Goal: Find specific page/section: Find specific page/section

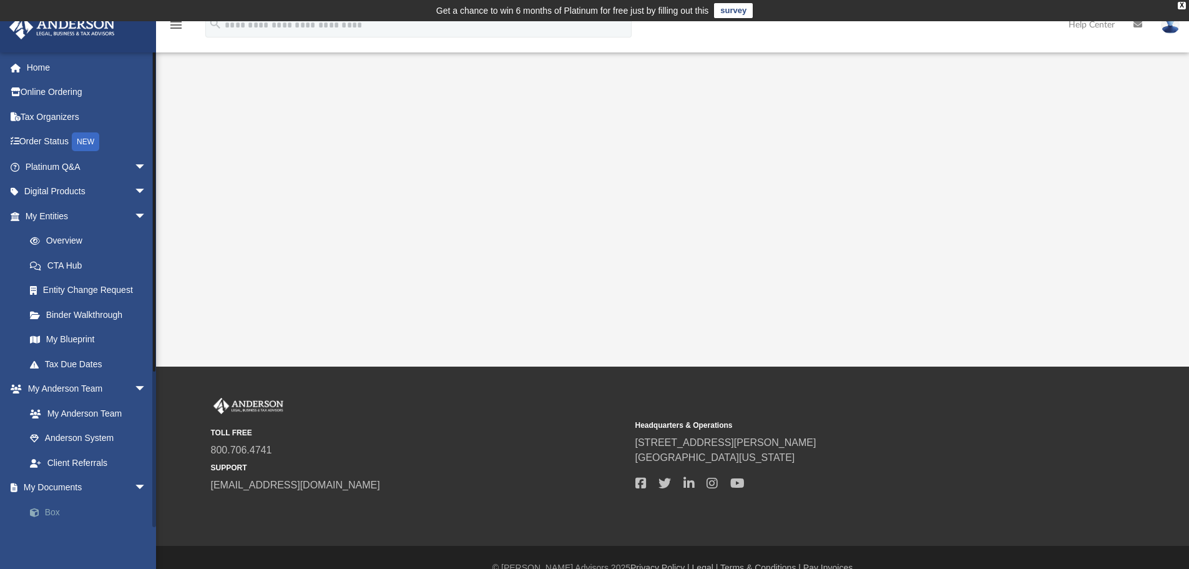
click at [61, 515] on link "Box" at bounding box center [91, 511] width 148 height 25
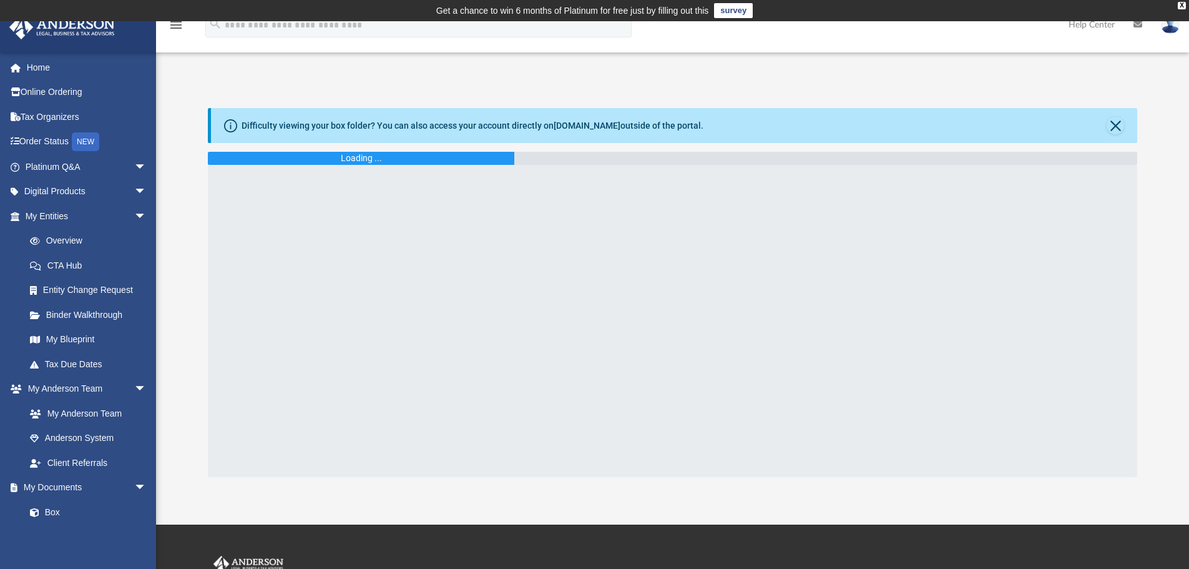
click at [326, 124] on div "Difficulty viewing your box folder? You can also access your account directly o…" at bounding box center [473, 125] width 462 height 13
click at [240, 126] on div "Difficulty viewing your box folder? You can also access your account directly o…" at bounding box center [674, 125] width 927 height 35
click at [232, 124] on icon at bounding box center [230, 125] width 13 height 13
click at [279, 119] on div "Difficulty viewing your box folder? You can also access your account directly o…" at bounding box center [473, 125] width 462 height 13
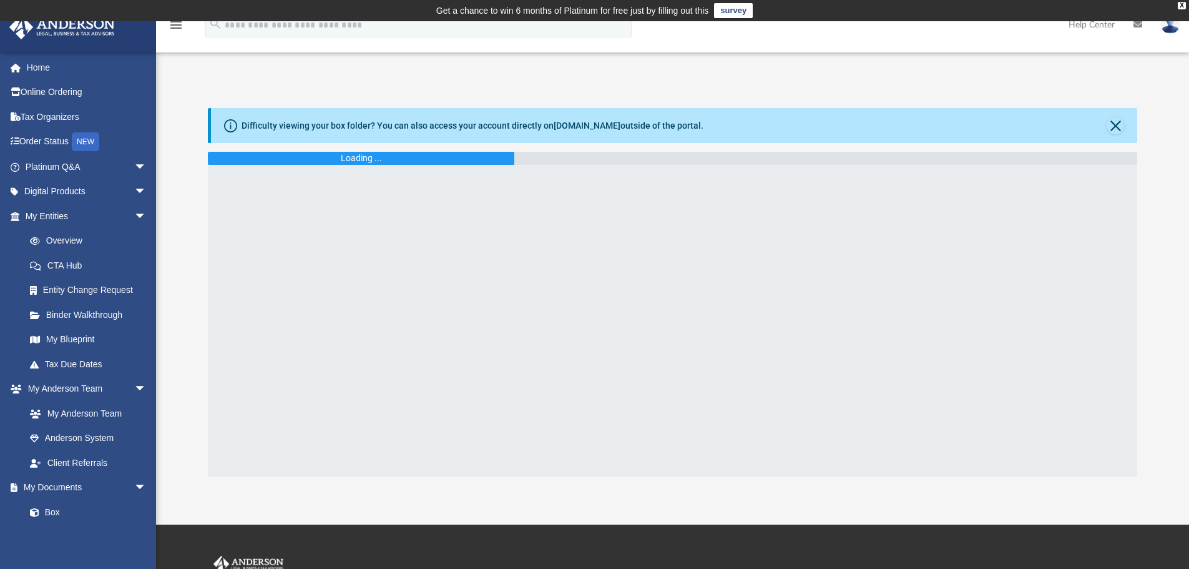
click at [440, 129] on div "Difficulty viewing your box folder? You can also access your account directly o…" at bounding box center [473, 125] width 462 height 13
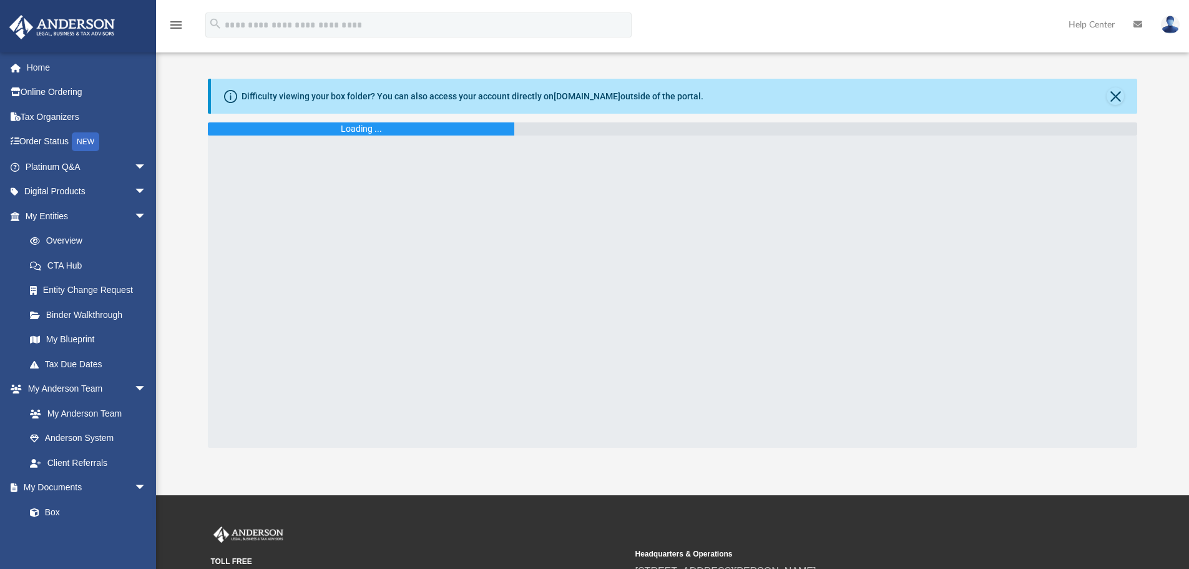
scroll to position [21, 0]
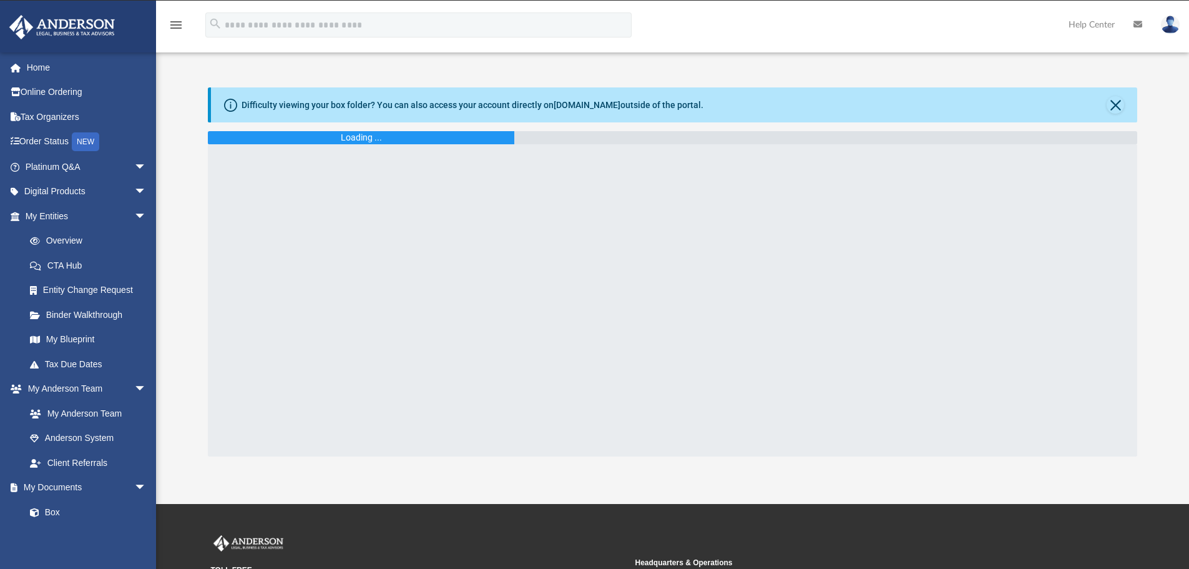
click at [429, 103] on div "Difficulty viewing your box folder? You can also access your account directly o…" at bounding box center [473, 105] width 462 height 13
drag, startPoint x: 267, startPoint y: 101, endPoint x: 625, endPoint y: 102, distance: 357.8
click at [625, 102] on div "Difficulty viewing your box folder? You can also access your account directly o…" at bounding box center [473, 105] width 462 height 13
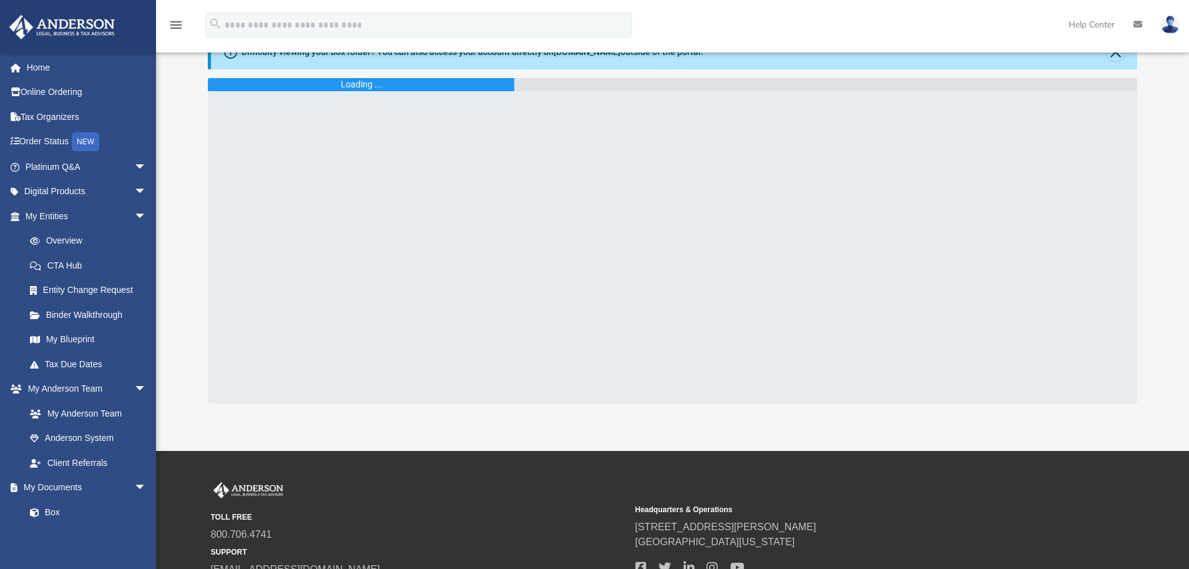
scroll to position [0, 0]
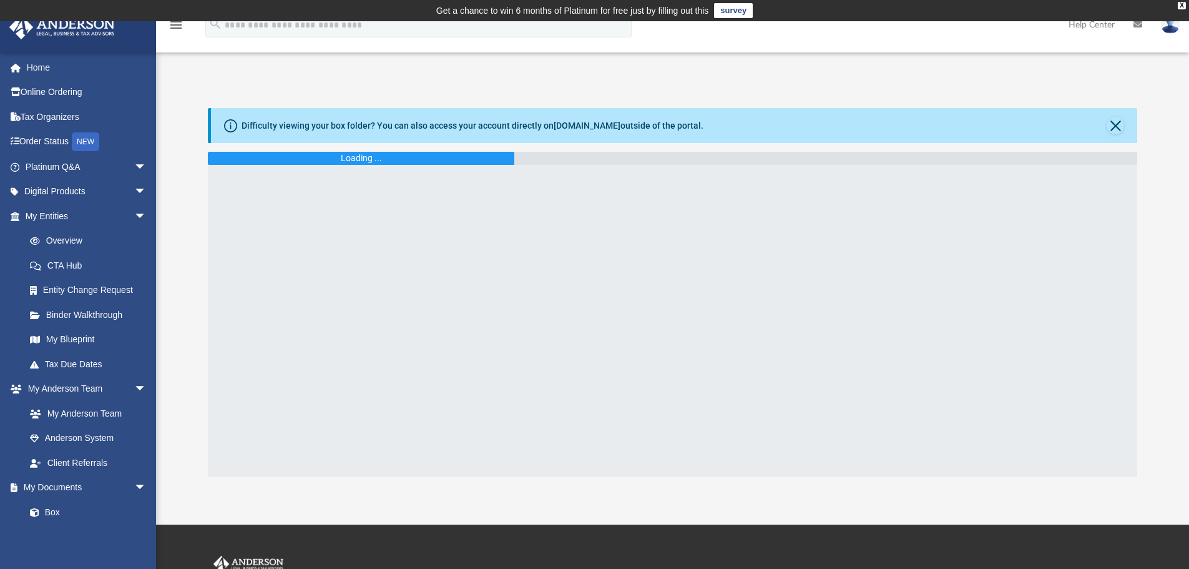
drag, startPoint x: 566, startPoint y: 249, endPoint x: 544, endPoint y: 71, distance: 179.2
click at [544, 71] on div "App [EMAIL_ADDRESS][DOMAIN_NAME] Sign Out [EMAIL_ADDRESS][DOMAIN_NAME] Home Onl…" at bounding box center [594, 273] width 1189 height 408
click at [556, 122] on div "Difficulty viewing your box folder? You can also access your account directly o…" at bounding box center [473, 125] width 462 height 13
click at [566, 122] on link "[DOMAIN_NAME]" at bounding box center [587, 125] width 67 height 10
click at [230, 124] on icon at bounding box center [230, 125] width 13 height 13
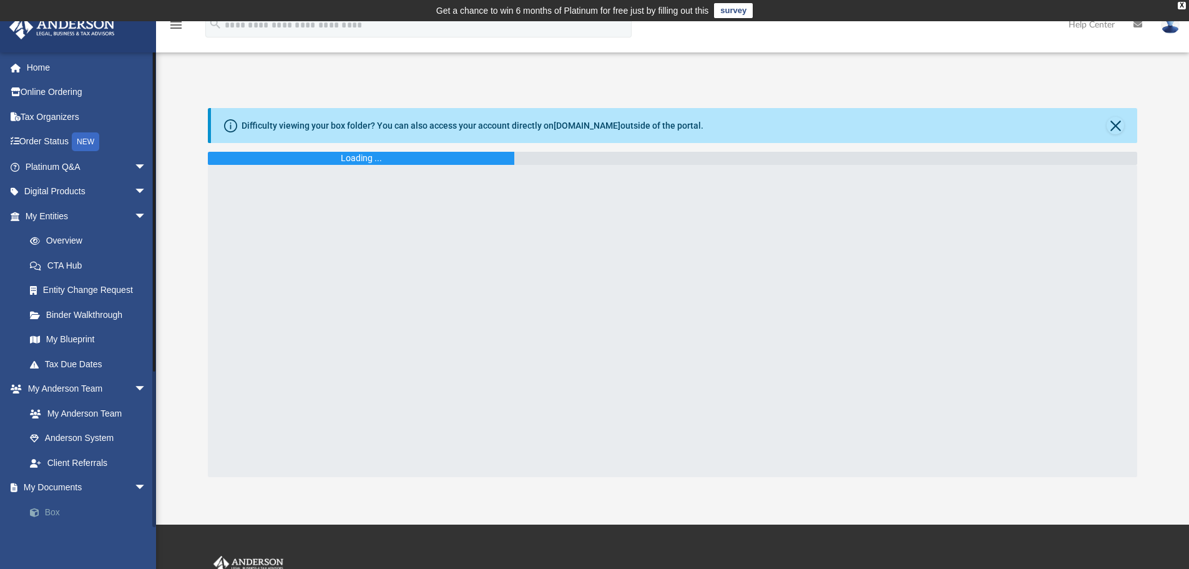
click at [49, 513] on link "Box" at bounding box center [91, 511] width 148 height 25
